Goal: Subscribe to service/newsletter

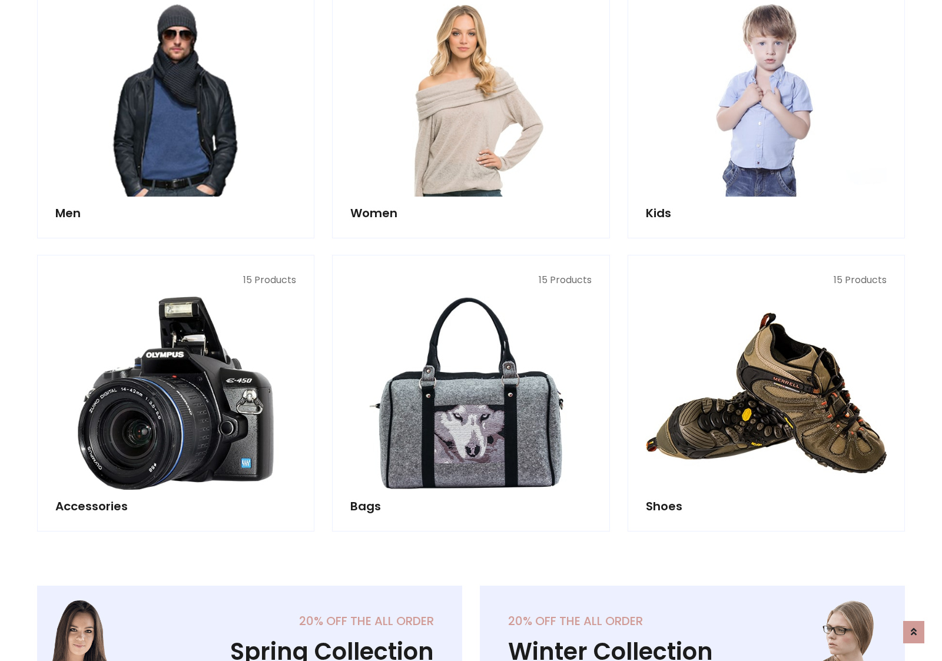
scroll to position [854, 0]
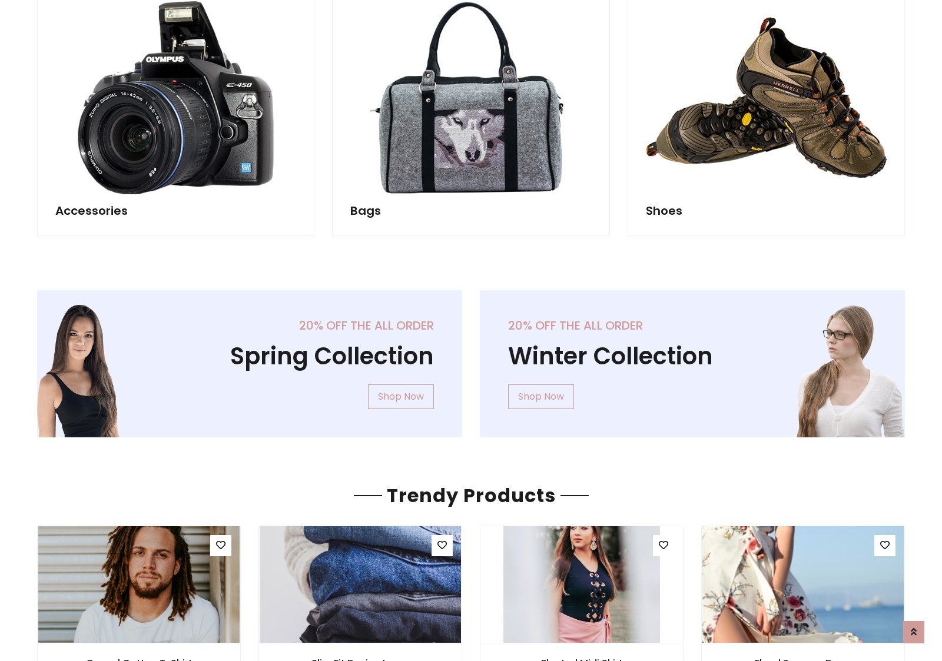
click at [471, 359] on div "20% off the all order Winter Collection Shop Now" at bounding box center [692, 373] width 443 height 166
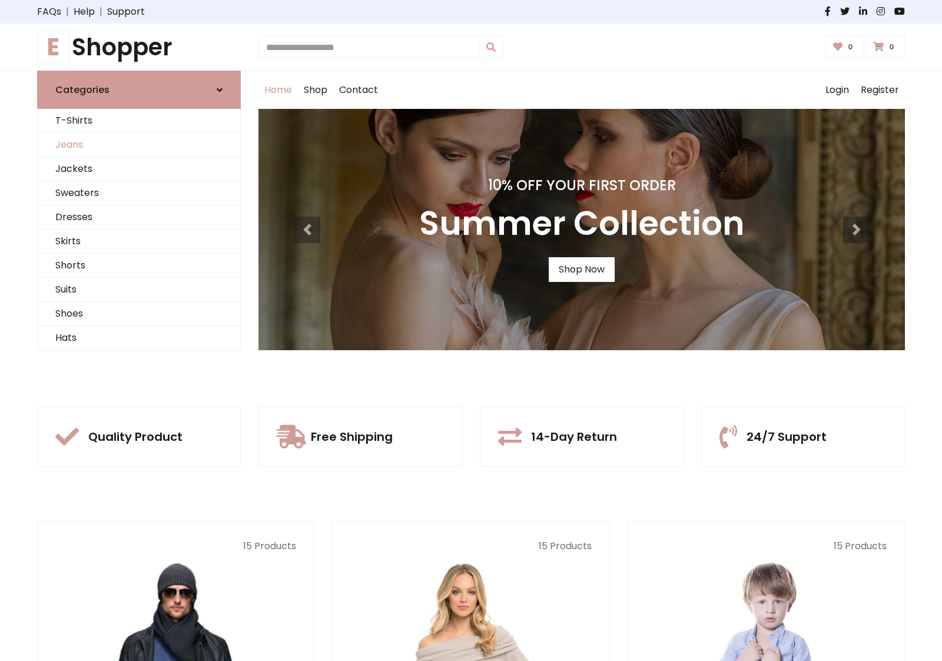
click at [139, 145] on link "Jeans" at bounding box center [139, 145] width 203 height 24
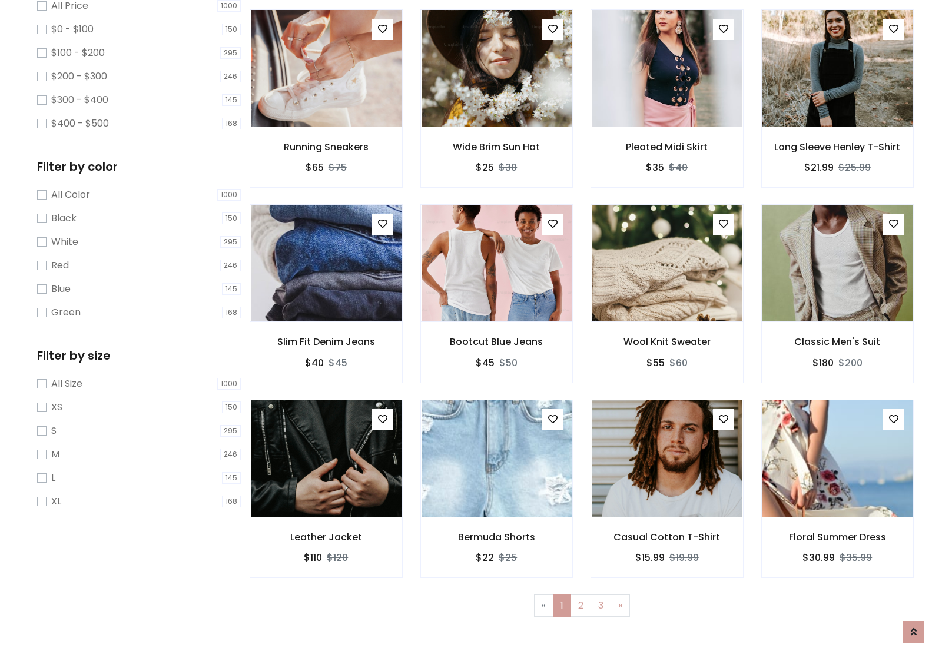
scroll to position [372, 0]
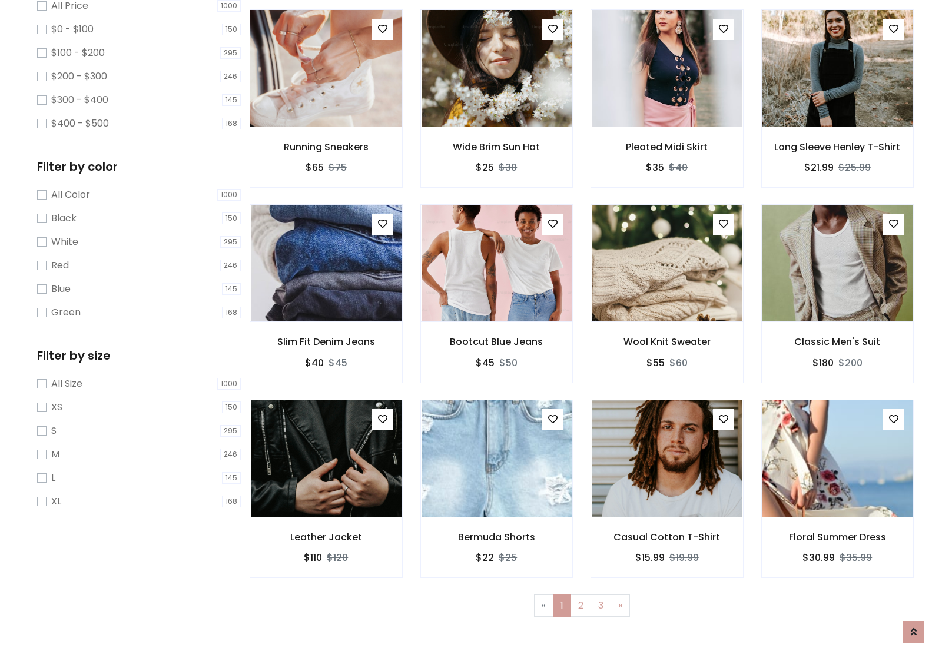
click at [326, 118] on img at bounding box center [326, 68] width 181 height 283
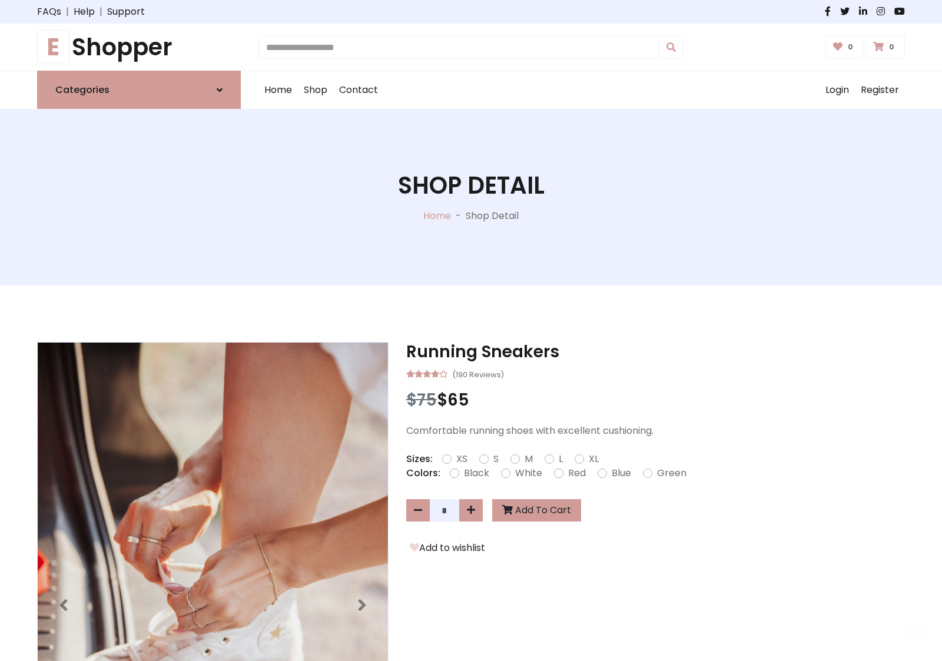
scroll to position [127, 0]
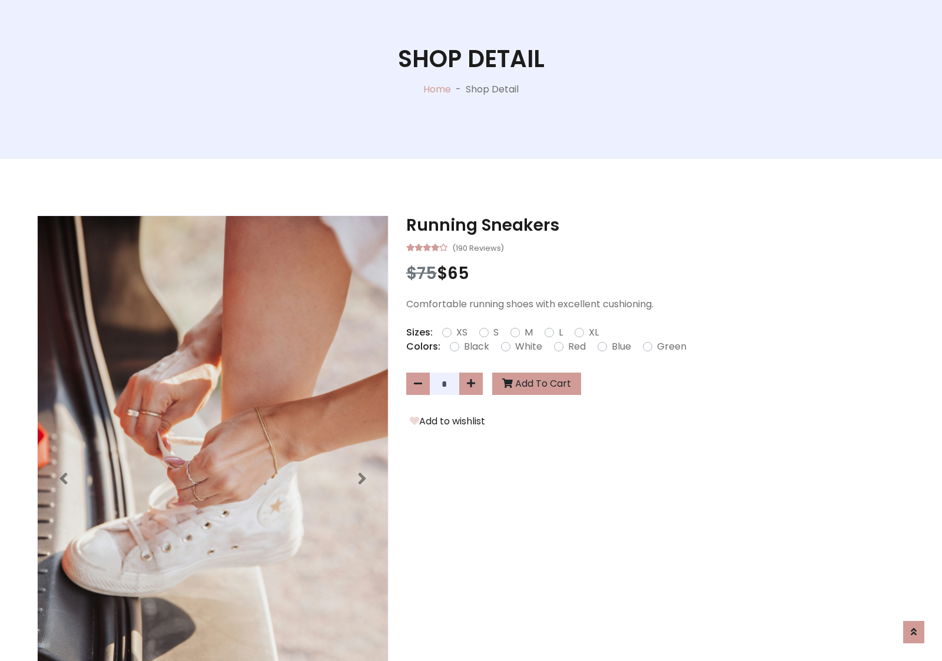
click at [575, 346] on label "Red" at bounding box center [577, 347] width 18 height 14
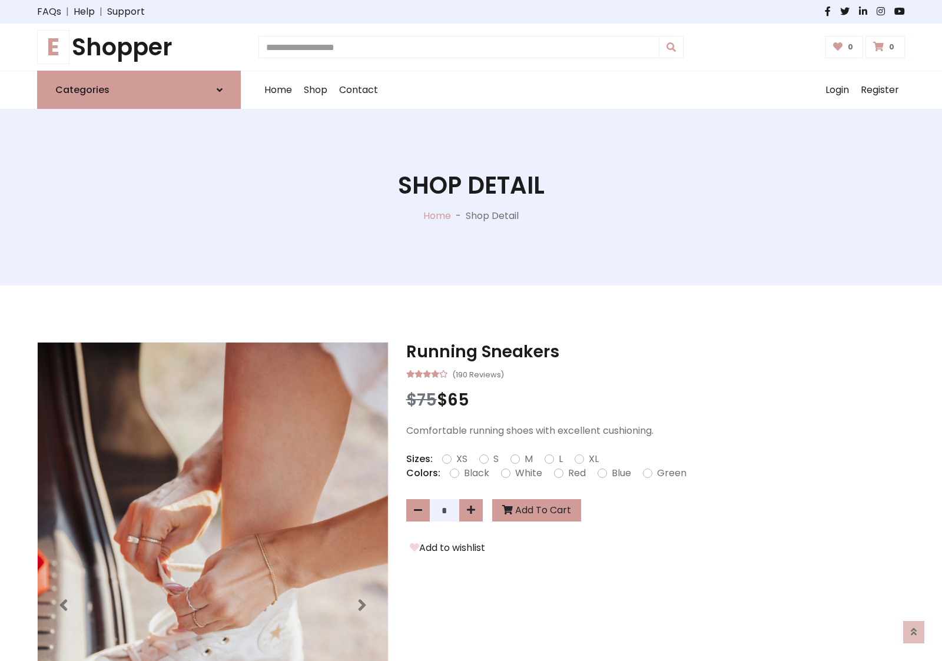
scroll to position [127, 0]
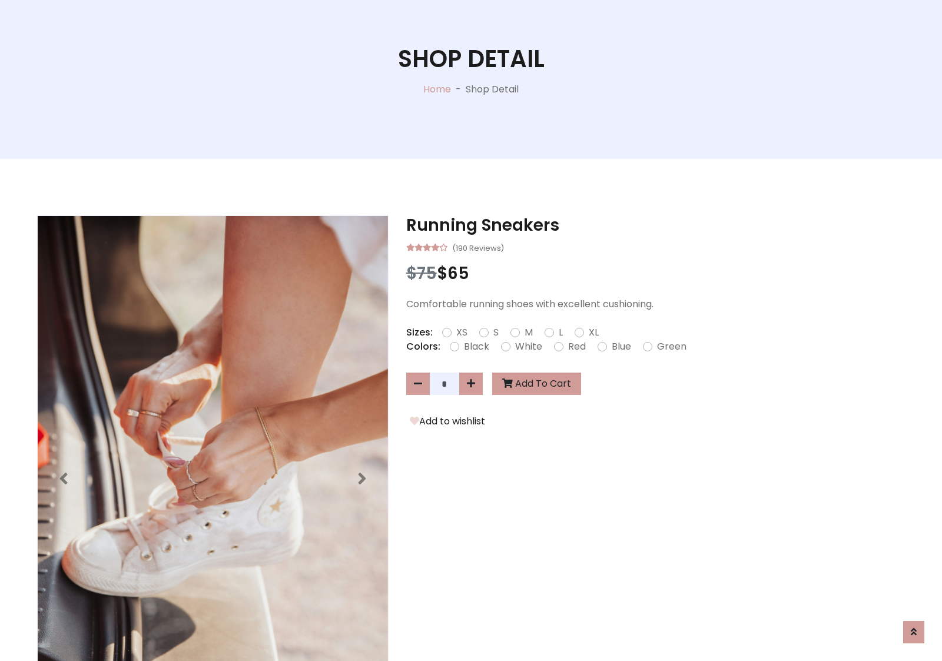
click at [471, 330] on form "XS S M L XL" at bounding box center [525, 333] width 166 height 14
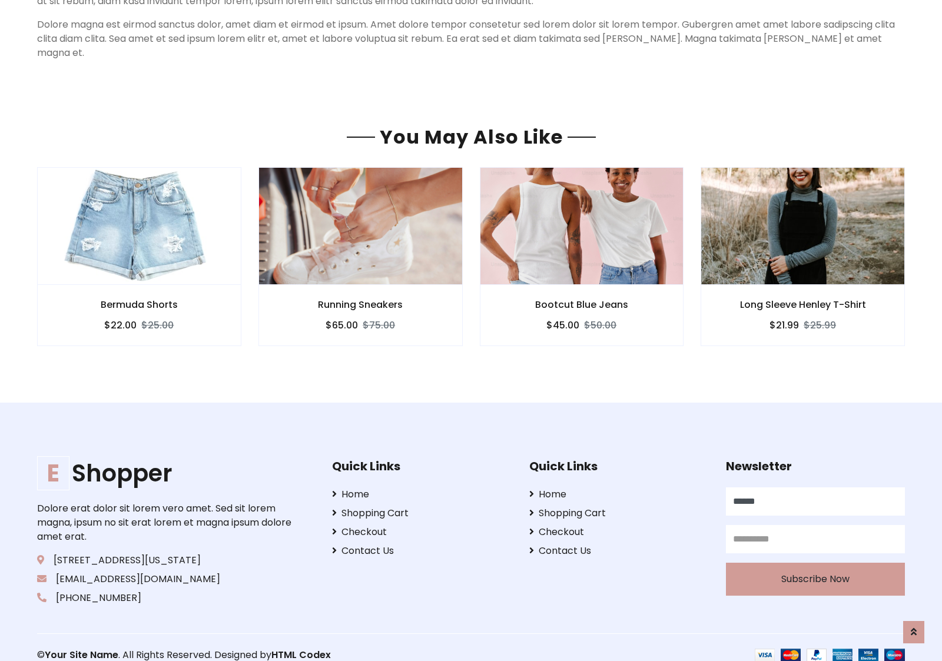
type input "******"
type input "**********"
click at [815, 564] on button "Subscribe Now" at bounding box center [815, 578] width 179 height 33
